Goal: Task Accomplishment & Management: Use online tool/utility

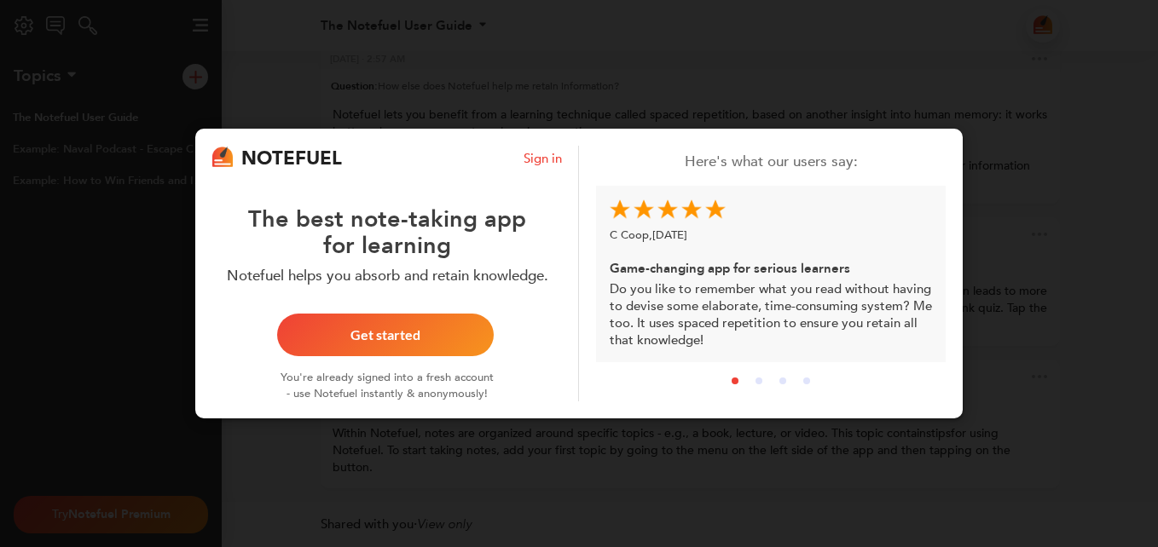
click at [967, 86] on div "NOTEFUEL Sign in The best note-taking app for learning Notefuel helps you absor…" at bounding box center [579, 273] width 1158 height 547
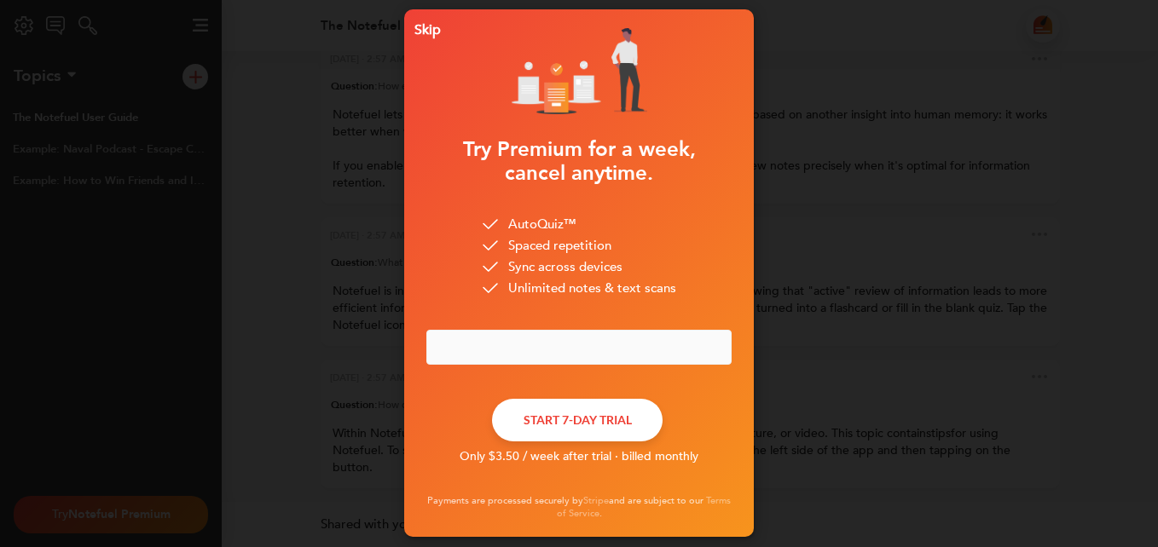
click at [967, 86] on div "Skip Try Premium for a week, cancel anytime. AutoQuiz™ Spaced repetition Sync a…" at bounding box center [579, 273] width 1158 height 547
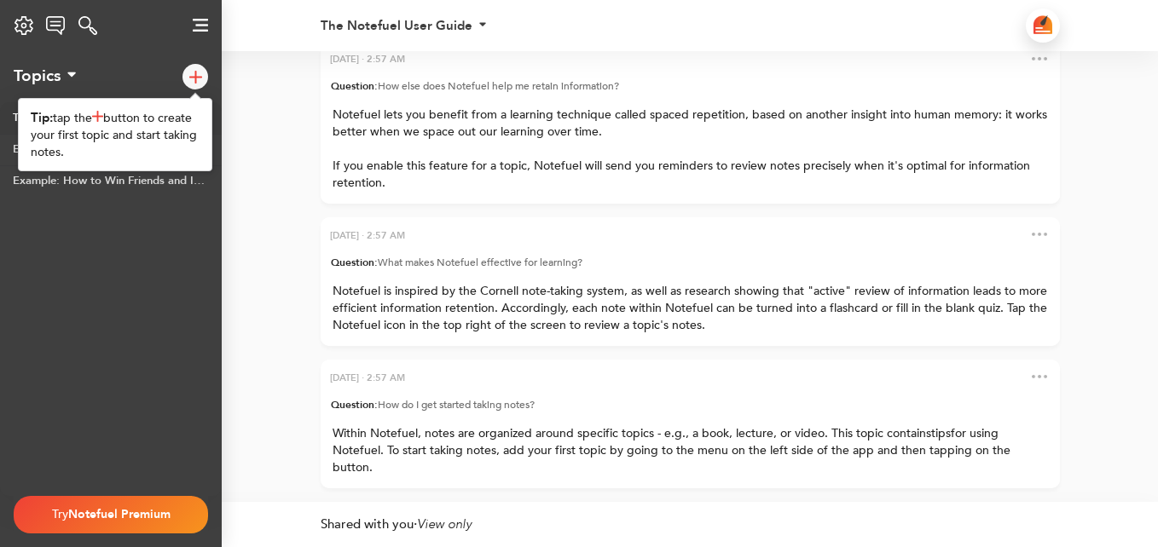
click at [189, 75] on img at bounding box center [195, 77] width 13 height 13
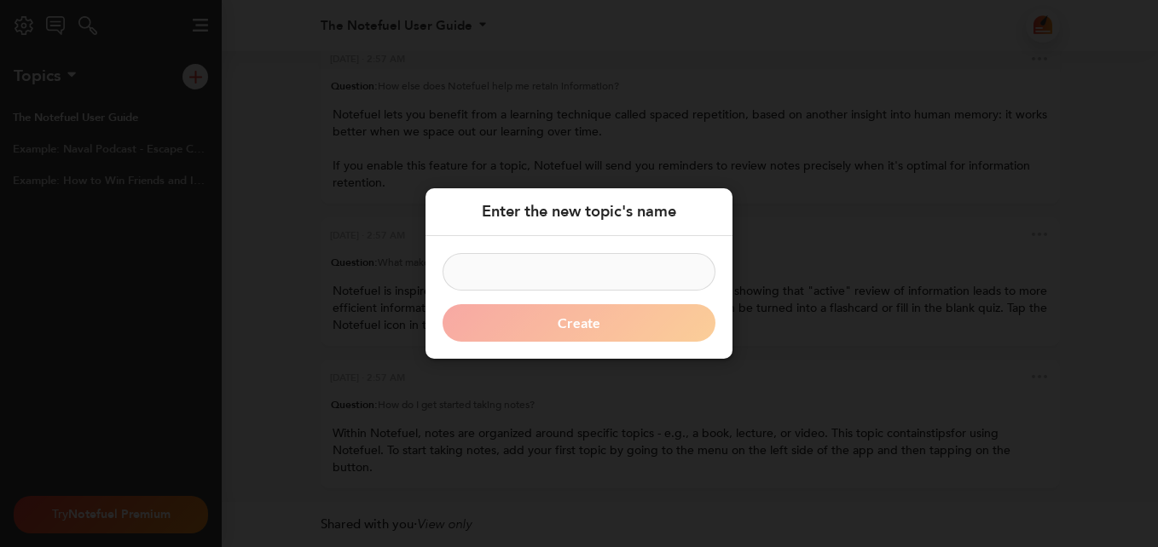
type input "d"
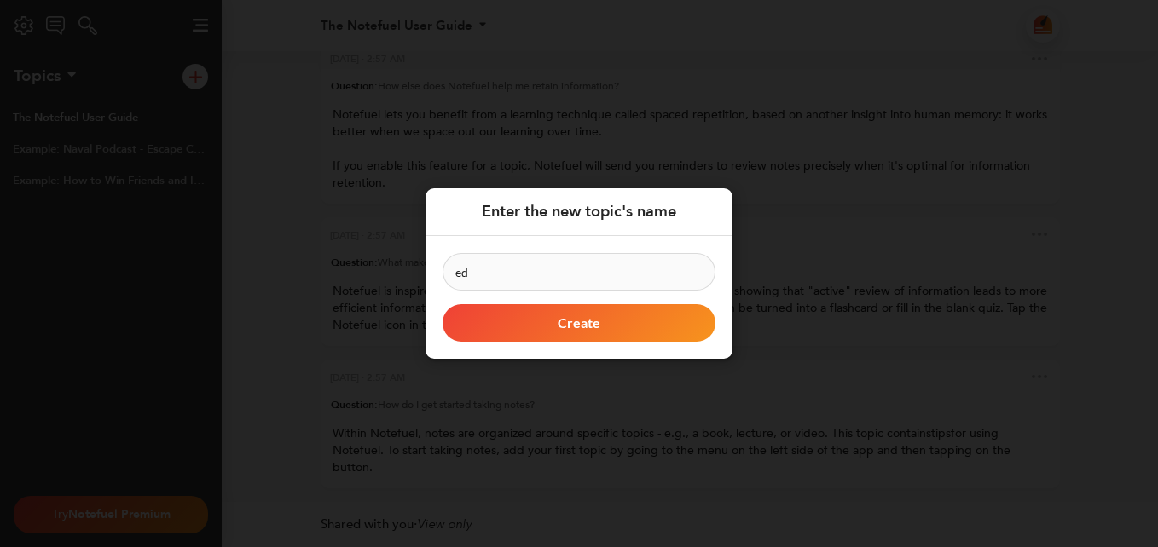
type input "edc"
click button "Create" at bounding box center [579, 323] width 273 height 38
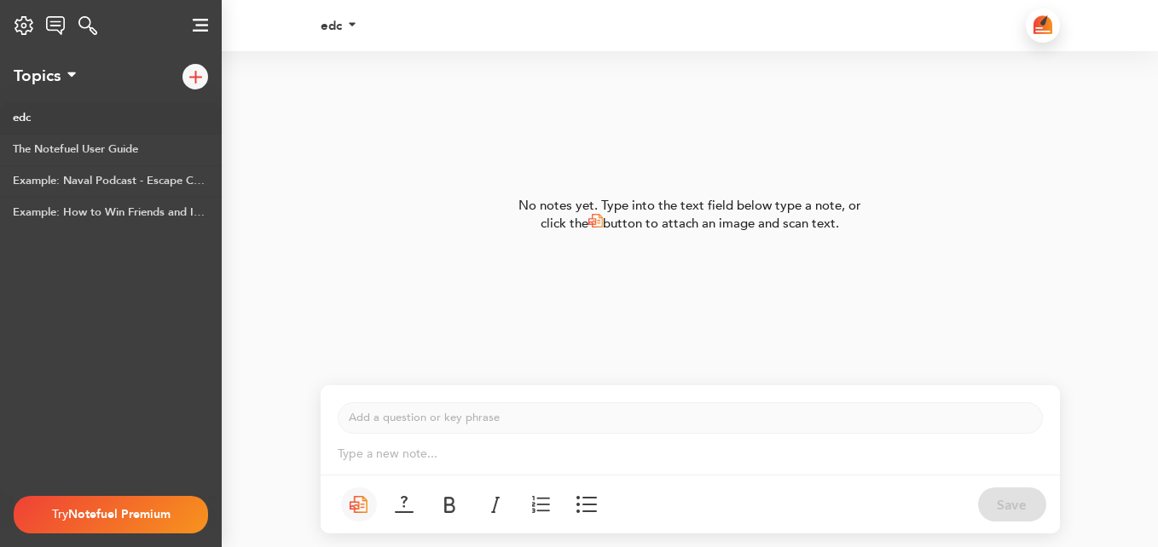
click at [203, 31] on img at bounding box center [200, 25] width 15 height 13
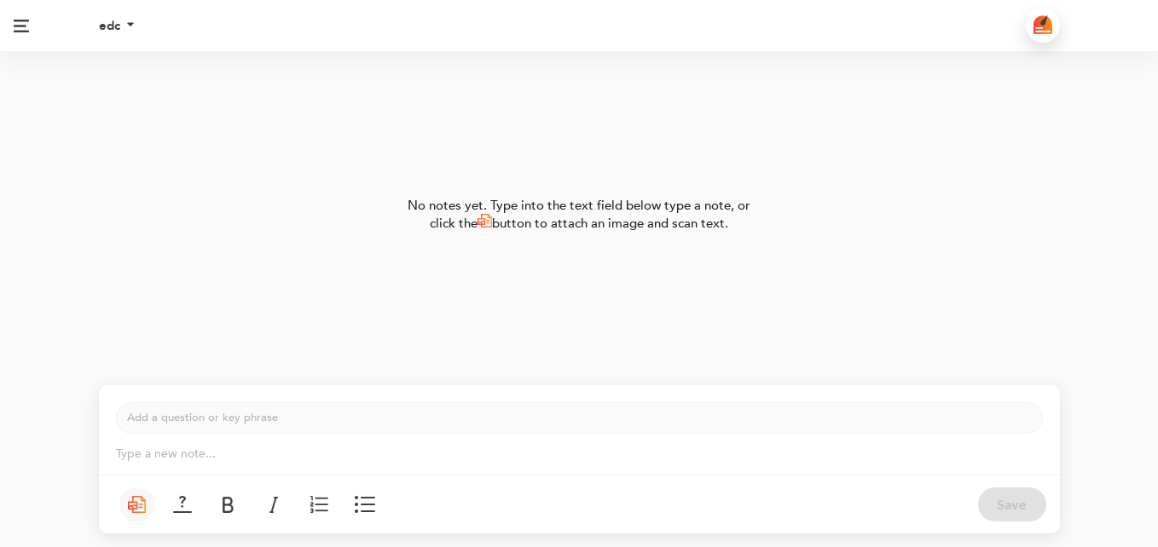
click at [22, 26] on img at bounding box center [21, 26] width 15 height 13
